Goal: Task Accomplishment & Management: Use online tool/utility

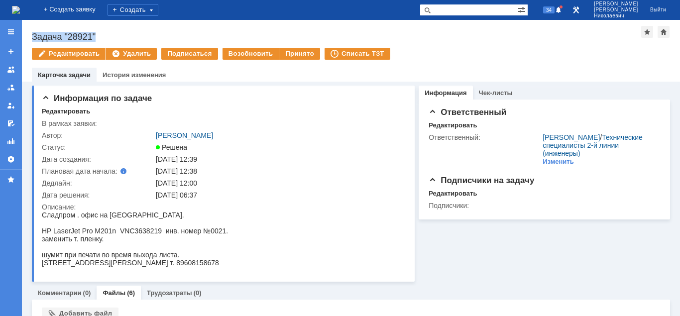
drag, startPoint x: 32, startPoint y: 34, endPoint x: 48, endPoint y: 43, distance: 17.8
click at [115, 39] on div "Задача "28921"" at bounding box center [336, 37] width 609 height 10
copy div "Задача "28921""
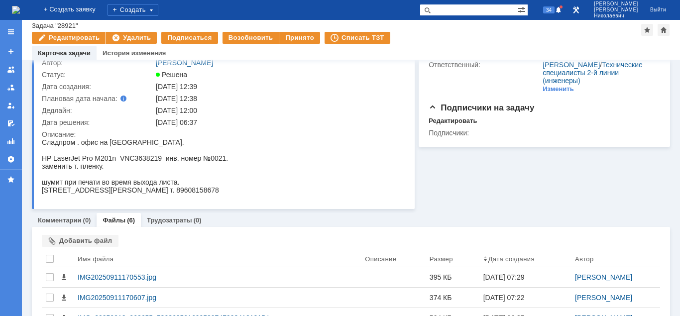
scroll to position [101, 0]
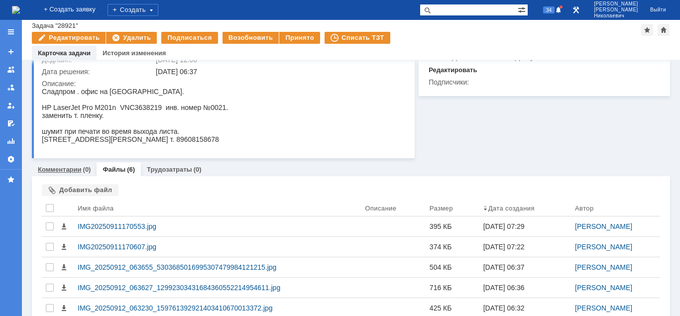
click at [50, 169] on link "Комментарии" at bounding box center [60, 169] width 44 height 7
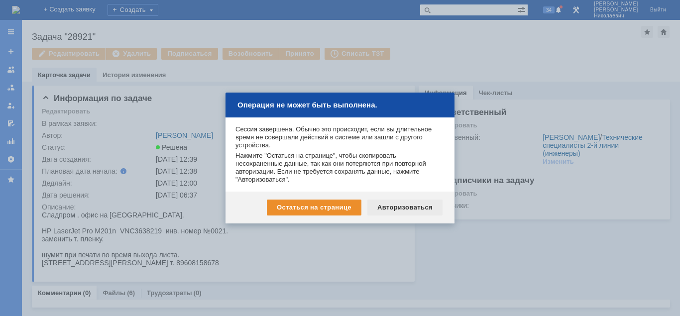
click at [402, 207] on div "Авторизоваться" at bounding box center [404, 207] width 75 height 16
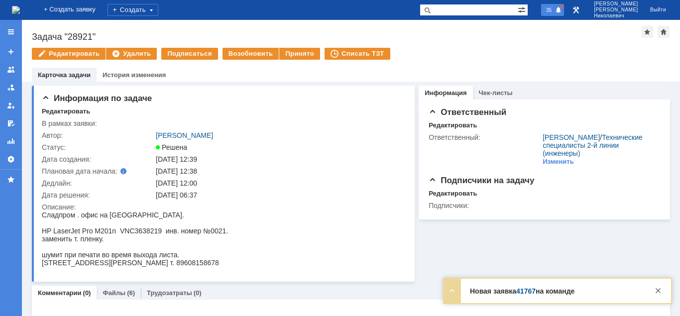
click at [554, 10] on span "35" at bounding box center [548, 9] width 11 height 7
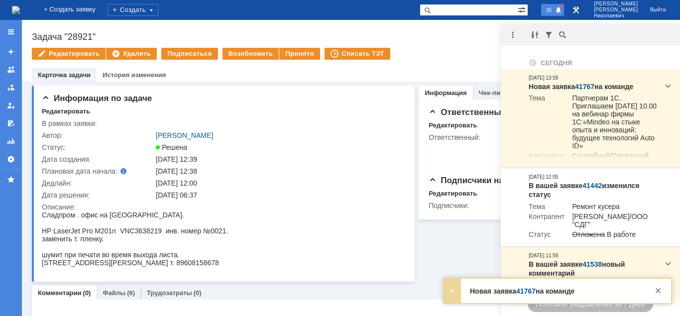
click at [554, 9] on span "35" at bounding box center [548, 9] width 11 height 7
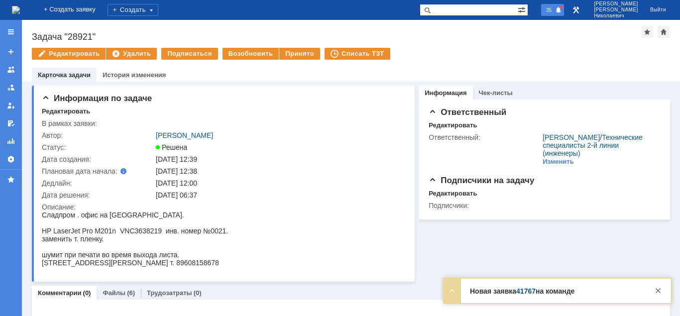
click at [554, 8] on span "35" at bounding box center [548, 9] width 11 height 7
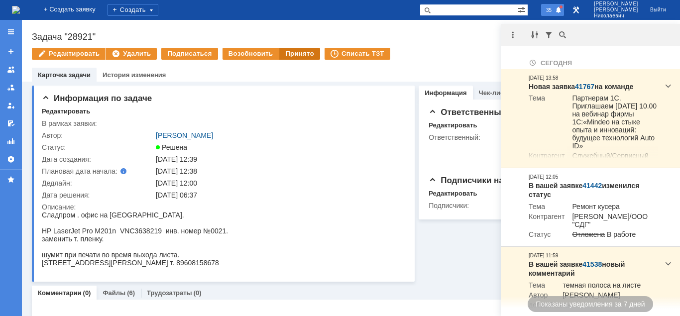
click at [299, 57] on div "Принято" at bounding box center [299, 54] width 41 height 12
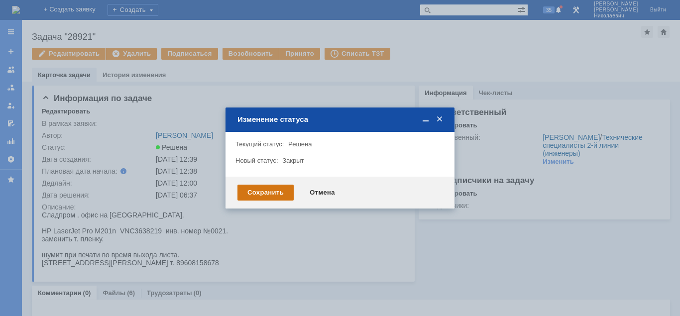
click at [275, 193] on div "Сохранить" at bounding box center [265, 193] width 56 height 16
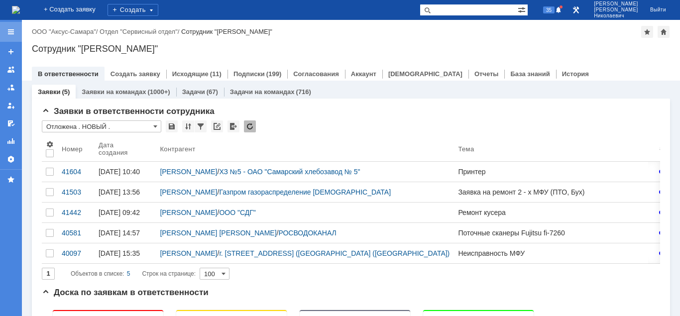
click at [15, 32] on div at bounding box center [11, 32] width 22 height 20
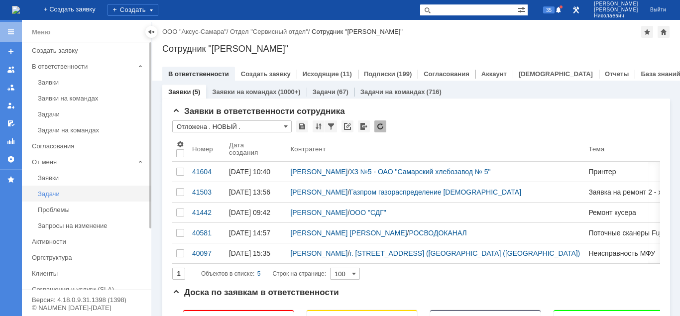
click at [51, 192] on div "Задачи" at bounding box center [91, 193] width 107 height 7
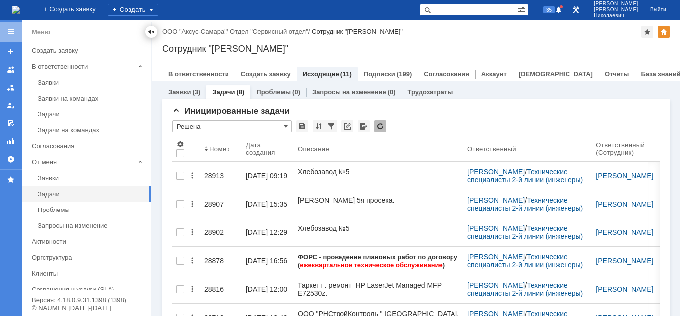
click at [150, 29] on div at bounding box center [151, 32] width 8 height 8
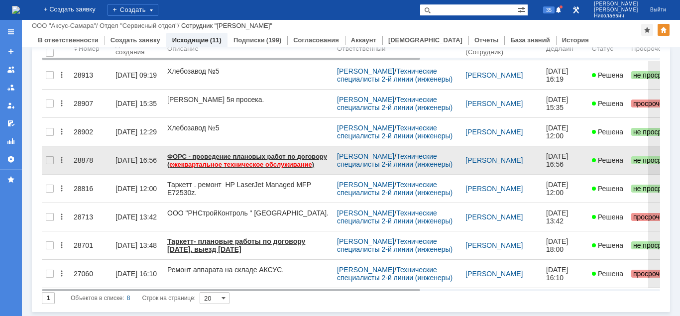
scroll to position [67, 0]
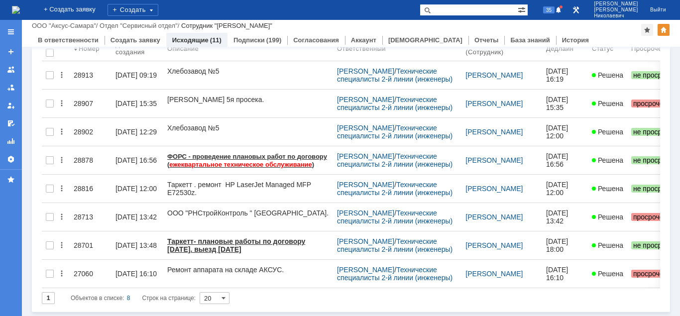
click at [81, 270] on div "27060" at bounding box center [91, 274] width 34 height 8
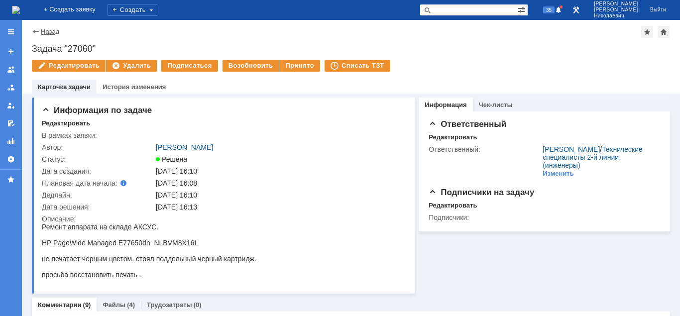
click at [49, 31] on link "Назад" at bounding box center [50, 31] width 18 height 7
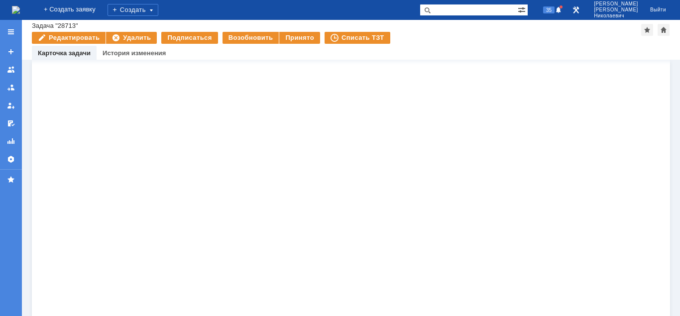
scroll to position [659, 0]
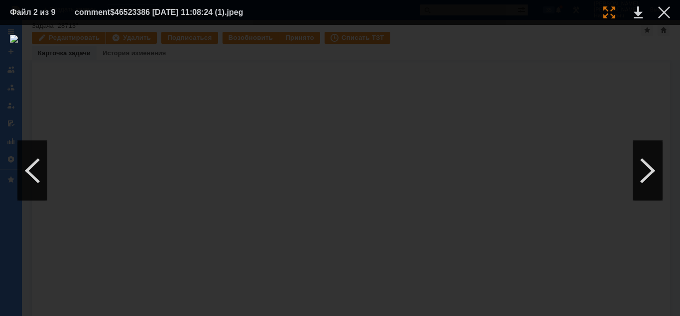
click at [604, 16] on div at bounding box center [609, 12] width 12 height 12
click at [665, 11] on div at bounding box center [664, 12] width 12 height 12
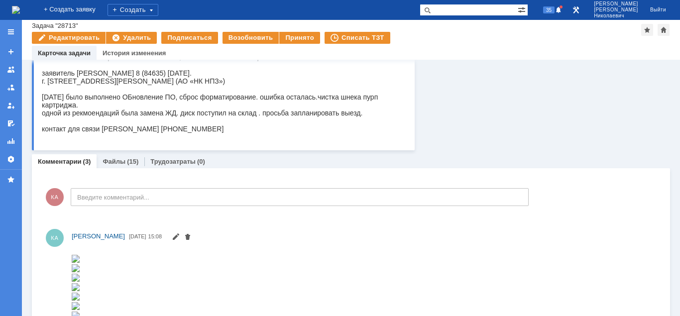
scroll to position [0, 0]
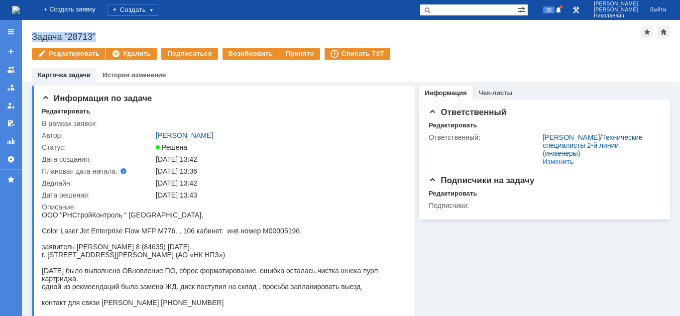
drag, startPoint x: 31, startPoint y: 34, endPoint x: 100, endPoint y: 35, distance: 69.2
click at [100, 35] on div "Задача "28713"" at bounding box center [336, 37] width 609 height 10
copy div "Задача "28713""
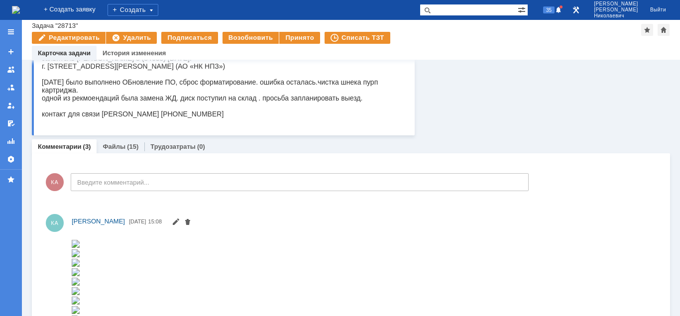
scroll to position [152, 0]
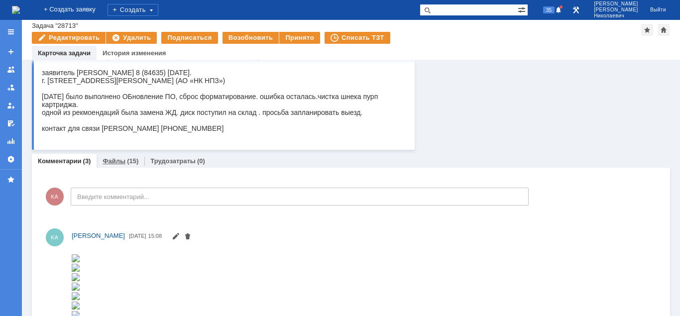
click at [115, 162] on link "Файлы" at bounding box center [113, 160] width 23 height 7
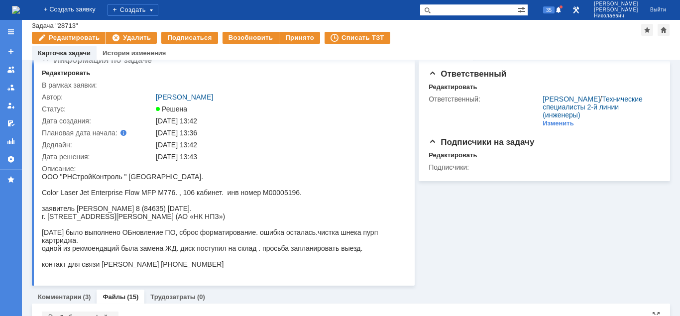
scroll to position [219, 0]
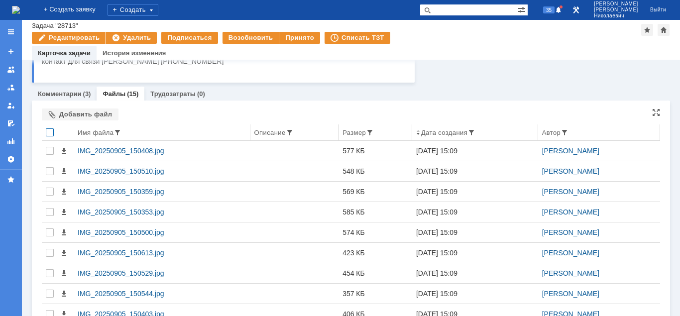
click at [49, 131] on div at bounding box center [50, 132] width 8 height 8
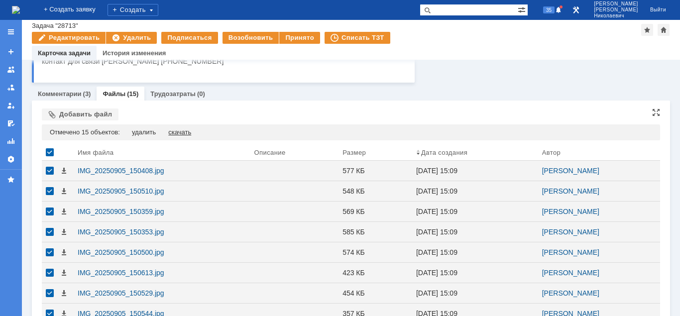
click at [176, 132] on div "скачать" at bounding box center [179, 132] width 23 height 8
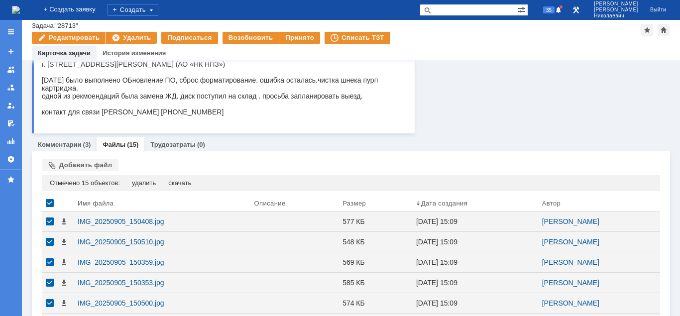
scroll to position [0, 0]
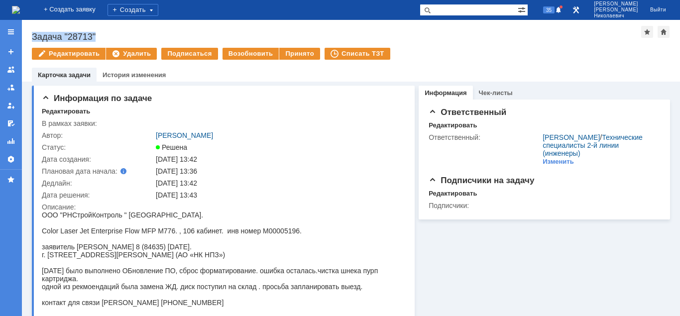
drag, startPoint x: 31, startPoint y: 35, endPoint x: 115, endPoint y: 38, distance: 84.1
click at [114, 38] on div "Назад | Задача "28713" Задача "28713" Редактировать Удалить Подписаться Возобно…" at bounding box center [351, 51] width 658 height 62
copy div "Задача "28713""
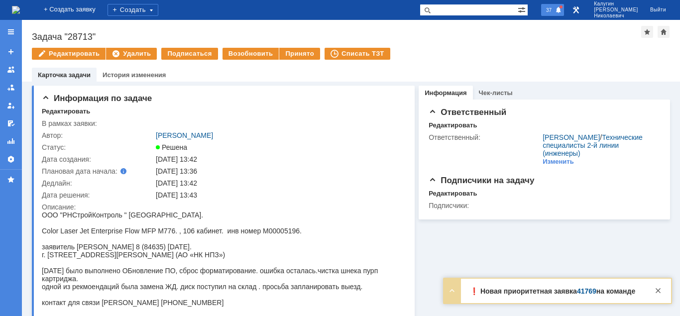
click at [554, 12] on span "37" at bounding box center [548, 9] width 11 height 7
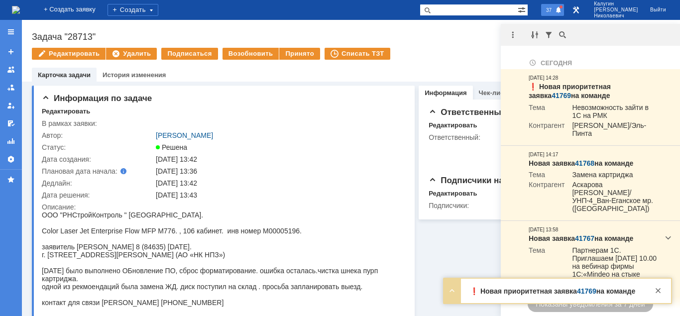
click at [554, 12] on span "37" at bounding box center [548, 9] width 11 height 7
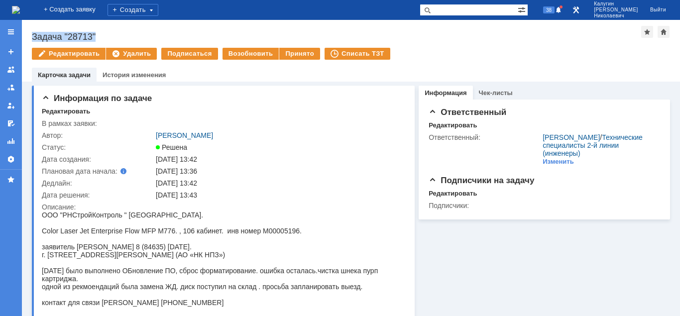
drag, startPoint x: 37, startPoint y: 36, endPoint x: 114, endPoint y: 37, distance: 77.1
click at [114, 37] on div "Задача "28713"" at bounding box center [336, 37] width 609 height 10
copy div "Задача "28713""
click at [292, 53] on div "Принято" at bounding box center [299, 54] width 41 height 12
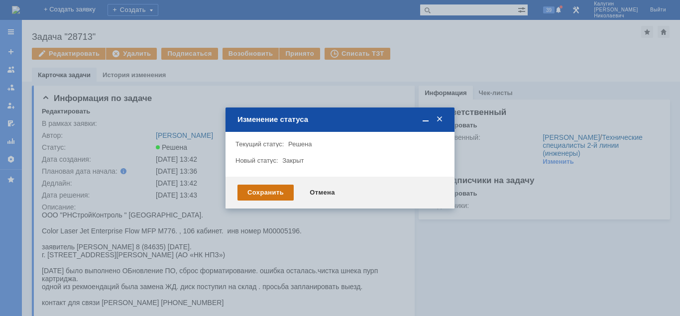
click at [268, 190] on div "Сохранить" at bounding box center [265, 193] width 56 height 16
